Goal: Task Accomplishment & Management: Manage account settings

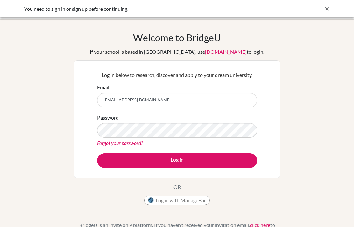
scroll to position [91, 0]
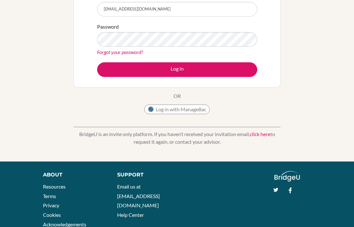
click at [226, 65] on button "Log in" at bounding box center [177, 69] width 160 height 15
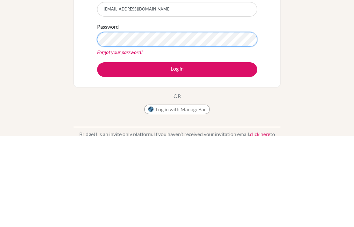
scroll to position [91, 0]
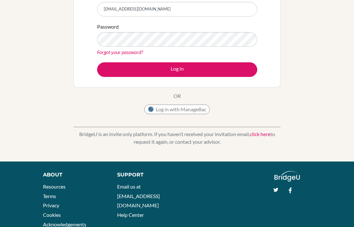
click at [234, 72] on button "Log in" at bounding box center [177, 69] width 160 height 15
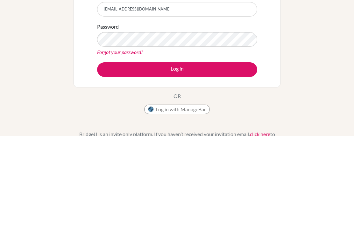
click at [211, 153] on button "Log in" at bounding box center [177, 160] width 160 height 15
click at [235, 153] on button "Log in" at bounding box center [177, 160] width 160 height 15
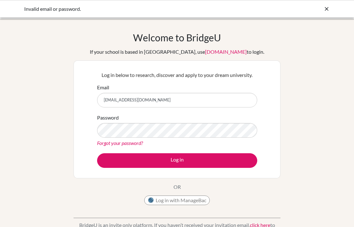
click at [328, 7] on icon at bounding box center [326, 9] width 6 height 6
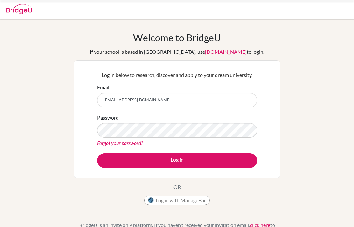
click at [323, 13] on div at bounding box center [176, 9] width 347 height 19
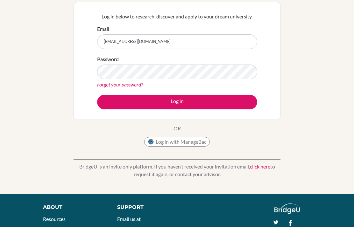
scroll to position [59, 0]
click at [251, 102] on button "Log in" at bounding box center [177, 102] width 160 height 15
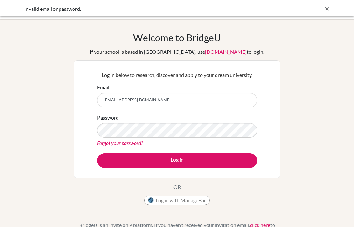
click at [216, 161] on button "Log in" at bounding box center [177, 160] width 160 height 15
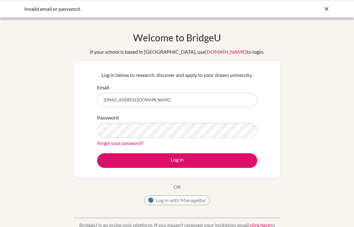
click at [327, 10] on icon at bounding box center [326, 9] width 6 height 6
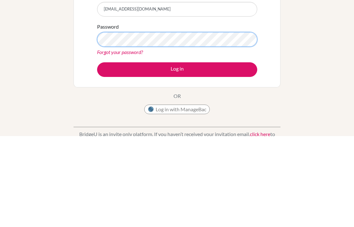
scroll to position [91, 0]
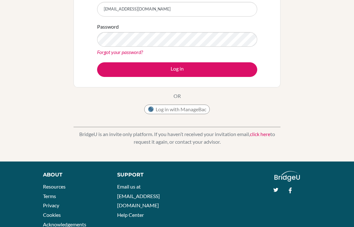
click at [251, 75] on button "Log in" at bounding box center [177, 69] width 160 height 15
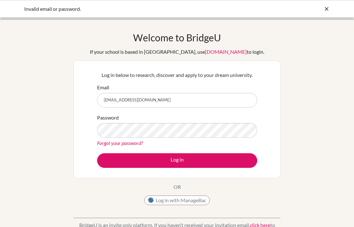
click at [174, 163] on button "Log in" at bounding box center [177, 160] width 160 height 15
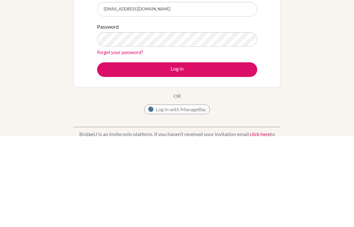
click at [216, 153] on button "Log in" at bounding box center [177, 160] width 160 height 15
click at [127, 140] on link "Forgot your password?" at bounding box center [120, 143] width 46 height 6
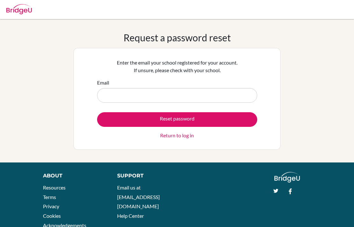
click at [212, 97] on input "Email" at bounding box center [177, 95] width 160 height 15
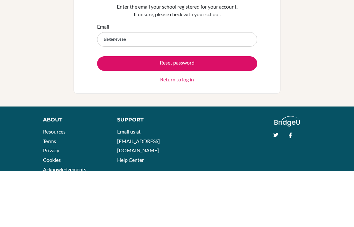
type input "[EMAIL_ADDRESS][DOMAIN_NAME]"
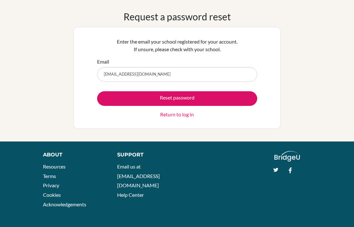
click at [235, 99] on button "Reset password" at bounding box center [177, 98] width 160 height 15
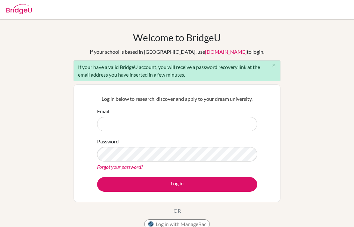
click at [104, 126] on input "Email" at bounding box center [177, 124] width 160 height 15
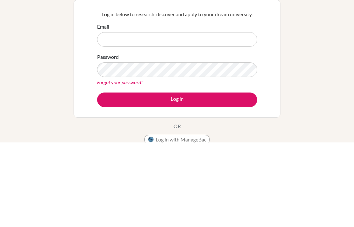
scroll to position [85, 0]
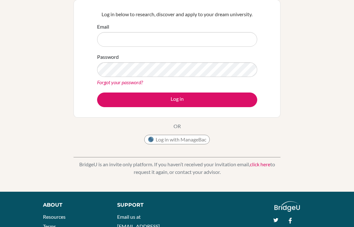
type input "alegeneveee@gmail.com"
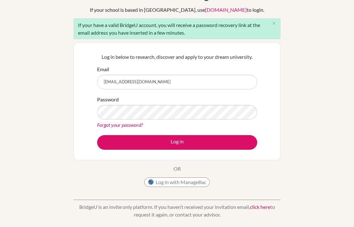
scroll to position [38, 0]
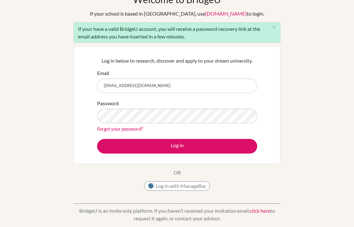
click at [102, 128] on link "Forgot your password?" at bounding box center [120, 129] width 46 height 6
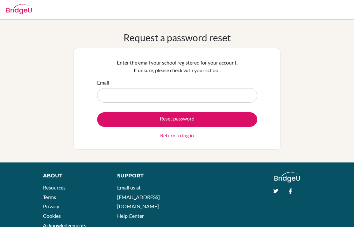
scroll to position [56, 0]
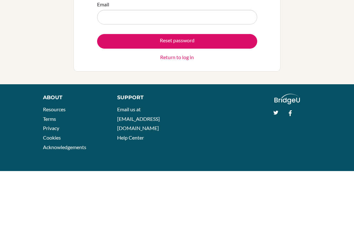
type input "3"
click at [245, 90] on button "Reset password" at bounding box center [177, 97] width 160 height 15
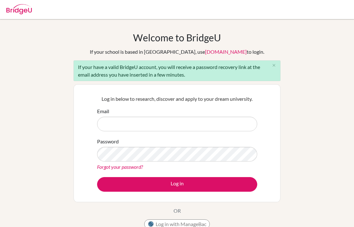
click at [102, 164] on link "Forgot your password?" at bounding box center [120, 167] width 46 height 6
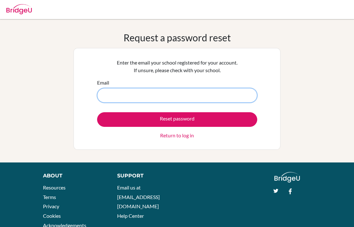
click at [225, 92] on input "Email" at bounding box center [177, 95] width 160 height 15
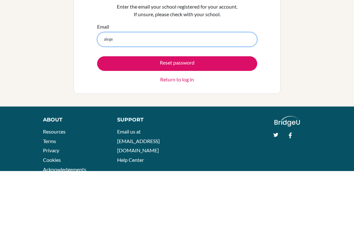
type input "alegeneveee@gmail.com"
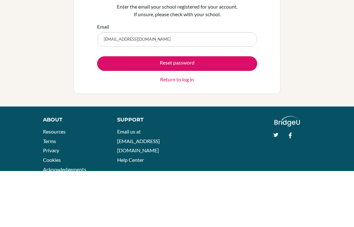
scroll to position [21, 0]
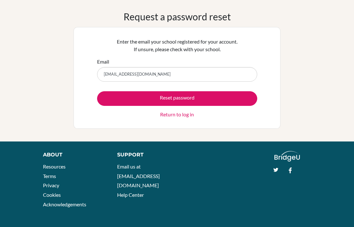
click at [228, 94] on button "Reset password" at bounding box center [177, 98] width 160 height 15
